Goal: Task Accomplishment & Management: Use online tool/utility

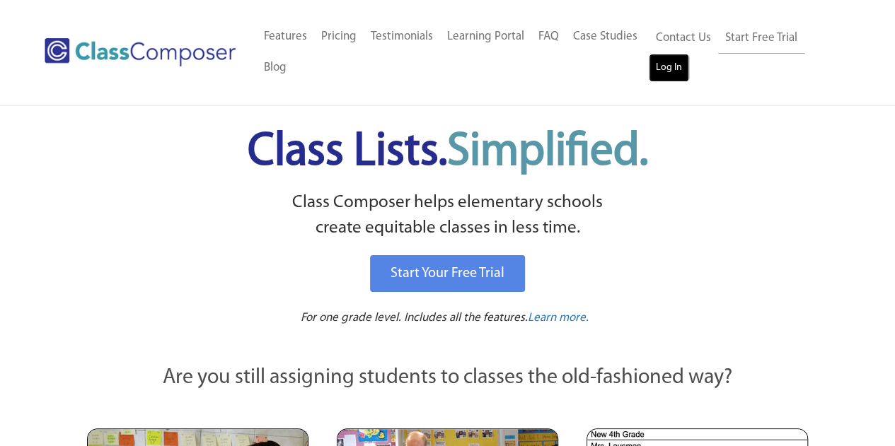
click at [675, 63] on link "Log In" at bounding box center [669, 68] width 40 height 28
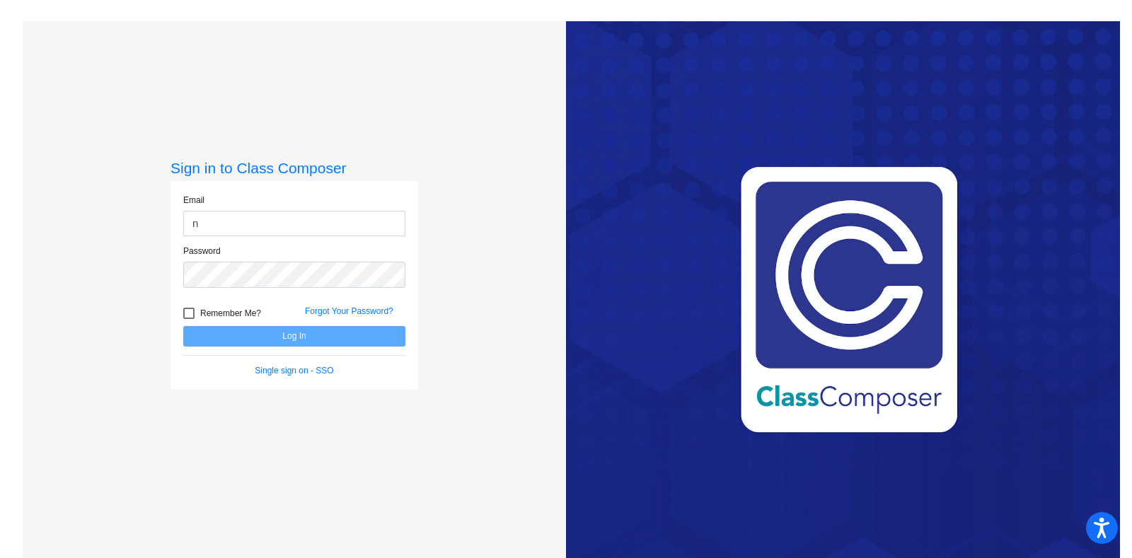
type input "[PERSON_NAME][EMAIL_ADDRESS][PERSON_NAME][DOMAIN_NAME]"
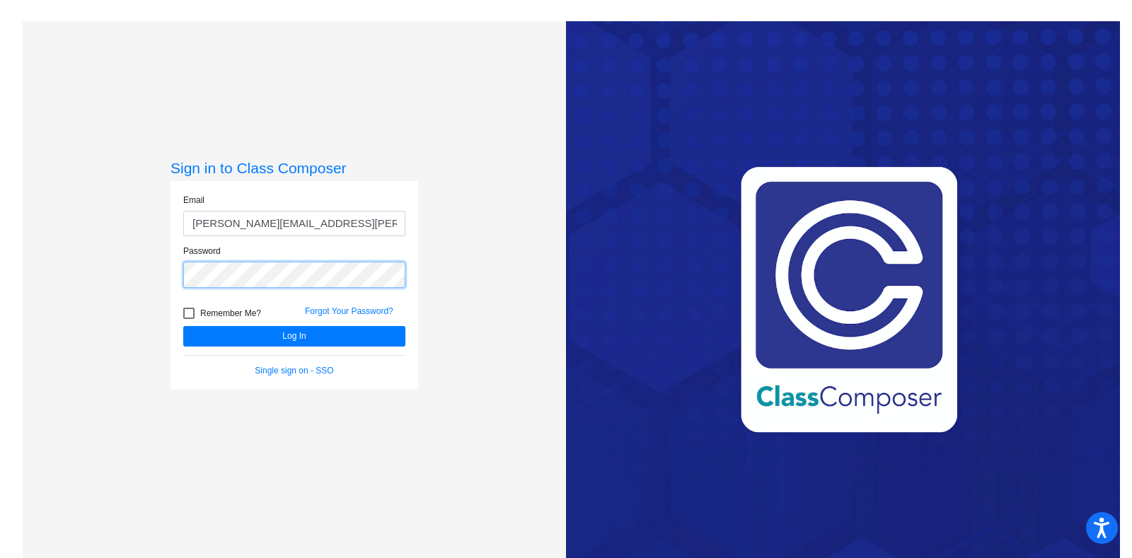
click at [183, 326] on button "Log In" at bounding box center [294, 336] width 222 height 21
click at [107, 276] on div "Sign in to Class Composer Email [PERSON_NAME][EMAIL_ADDRESS][PERSON_NAME][DOMAI…" at bounding box center [294, 300] width 543 height 558
click at [183, 326] on button "Log In" at bounding box center [294, 336] width 222 height 21
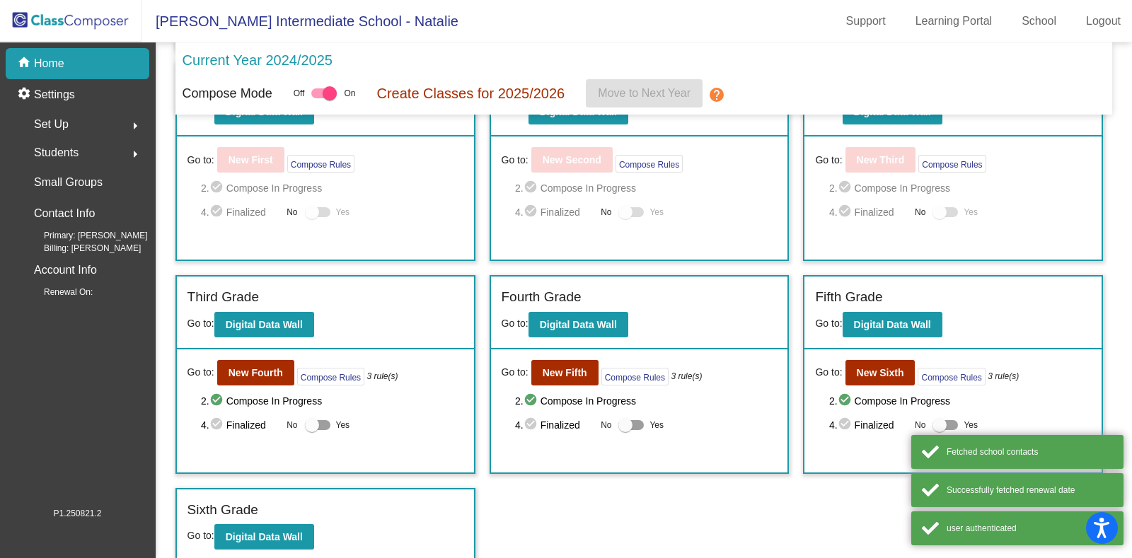
scroll to position [274, 0]
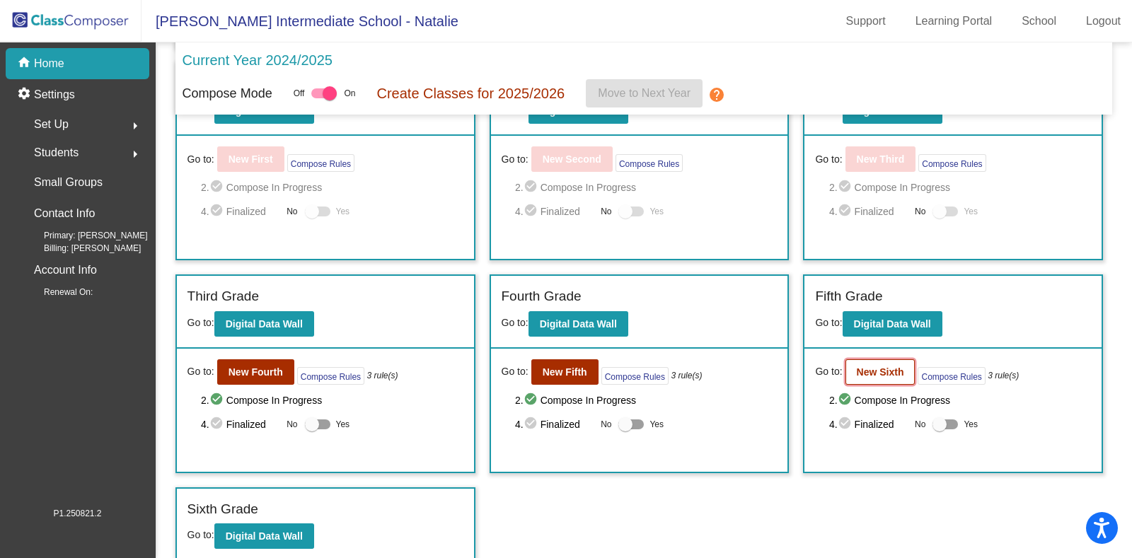
click at [877, 370] on b "New Sixth" at bounding box center [880, 371] width 47 height 11
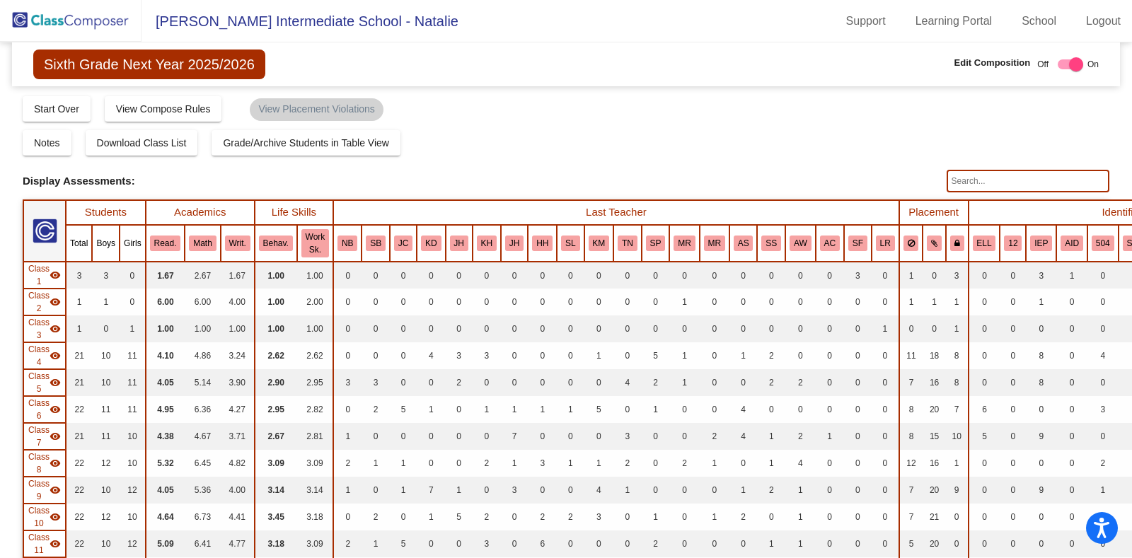
scroll to position [3143, 0]
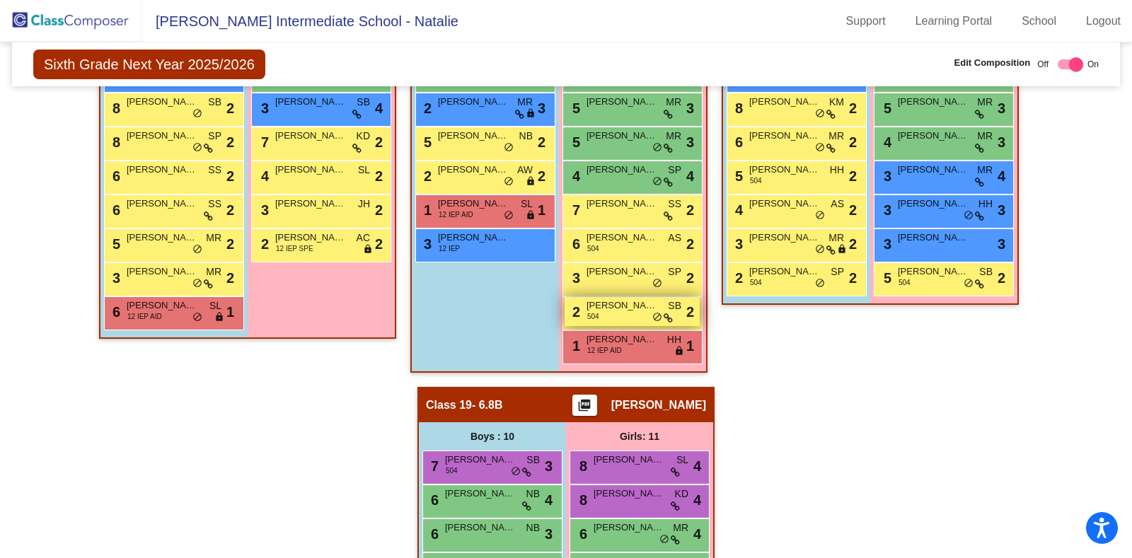
click at [613, 299] on span "[PERSON_NAME]" at bounding box center [622, 306] width 71 height 14
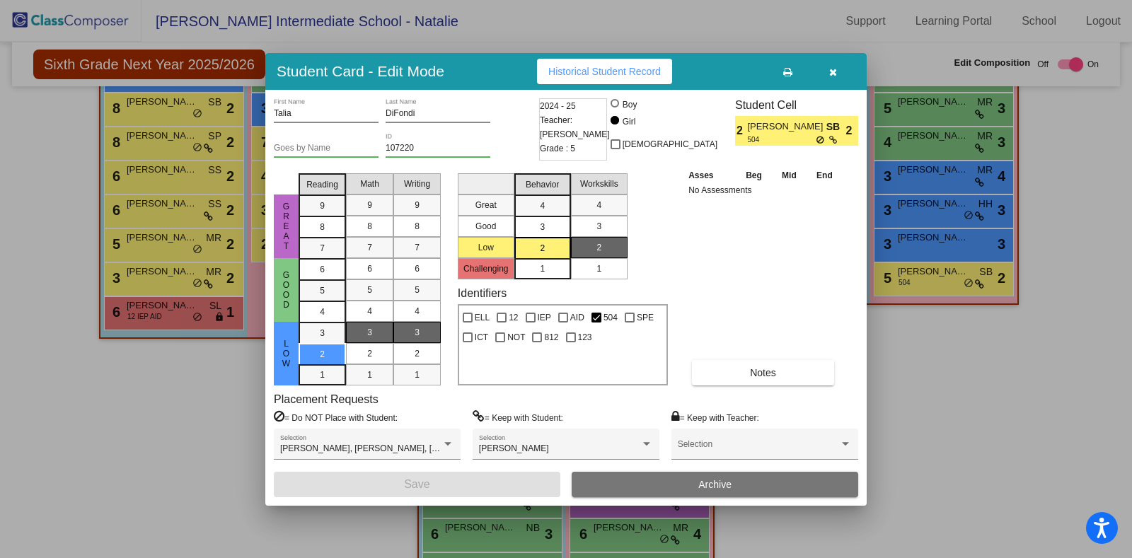
click at [1012, 412] on div at bounding box center [566, 279] width 1132 height 558
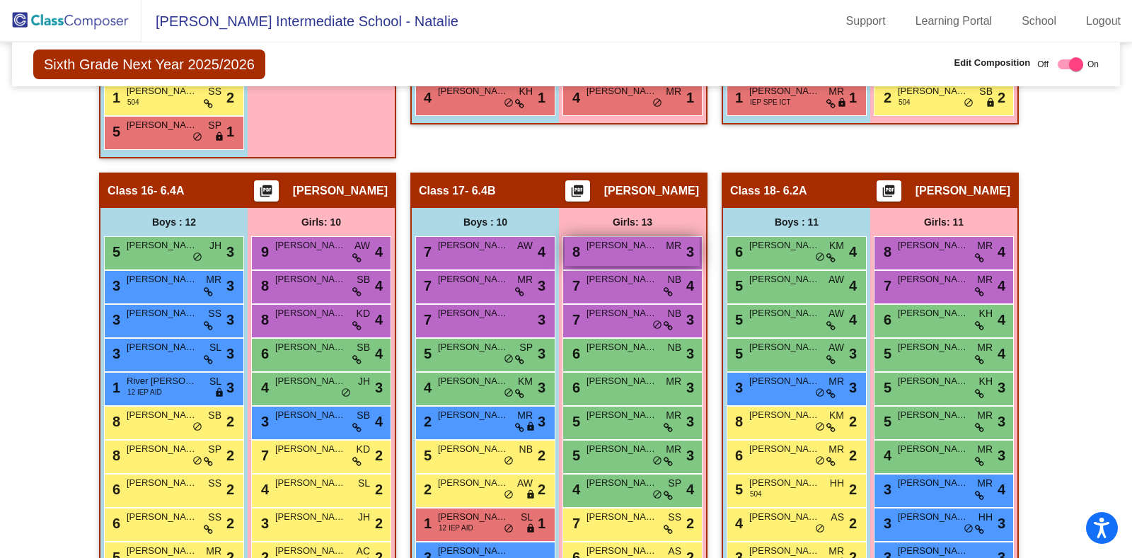
scroll to position [2789, 0]
